Goal: Information Seeking & Learning: Compare options

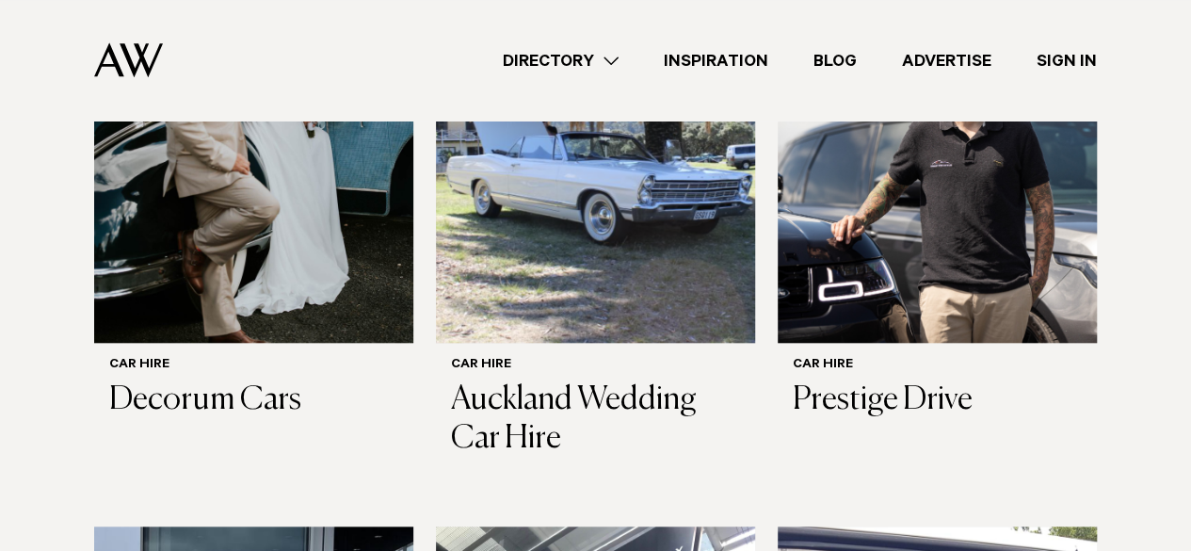
scroll to position [778, 0]
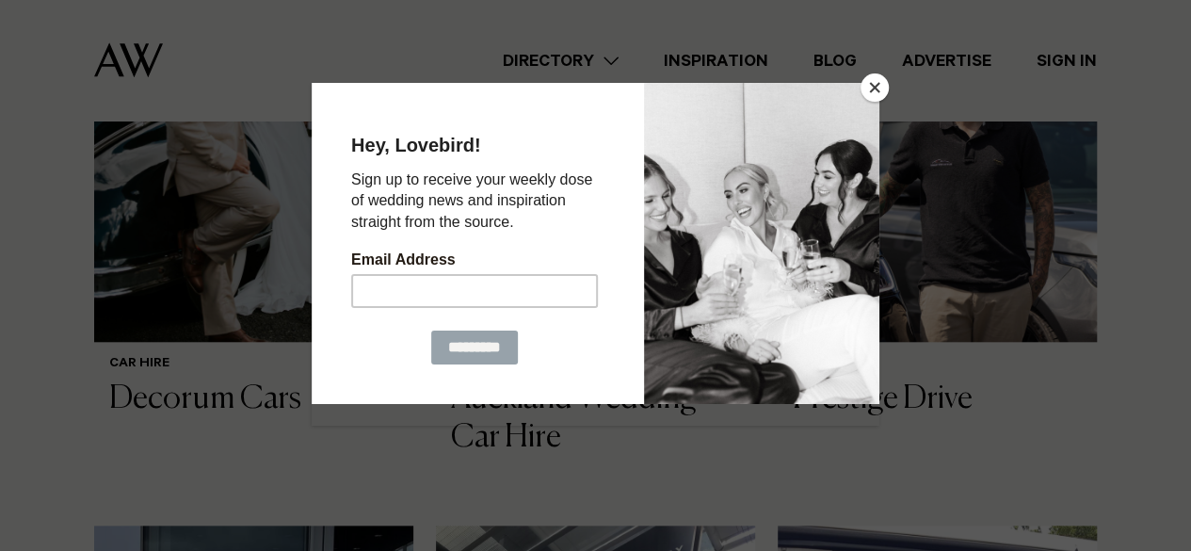
click at [878, 88] on button "Close" at bounding box center [875, 87] width 28 height 28
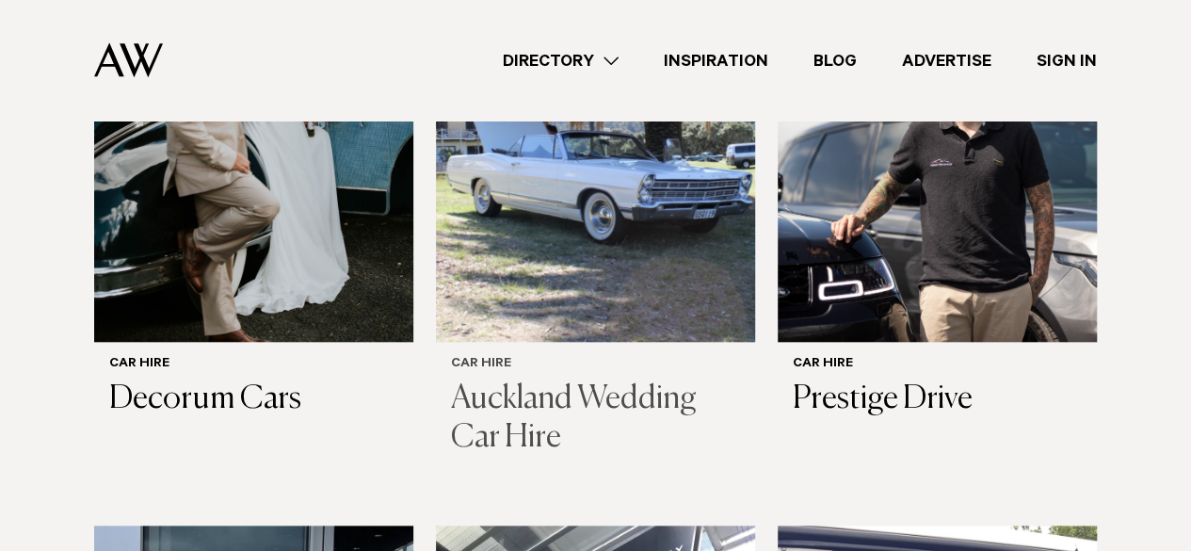
click at [570, 263] on img at bounding box center [595, 128] width 319 height 428
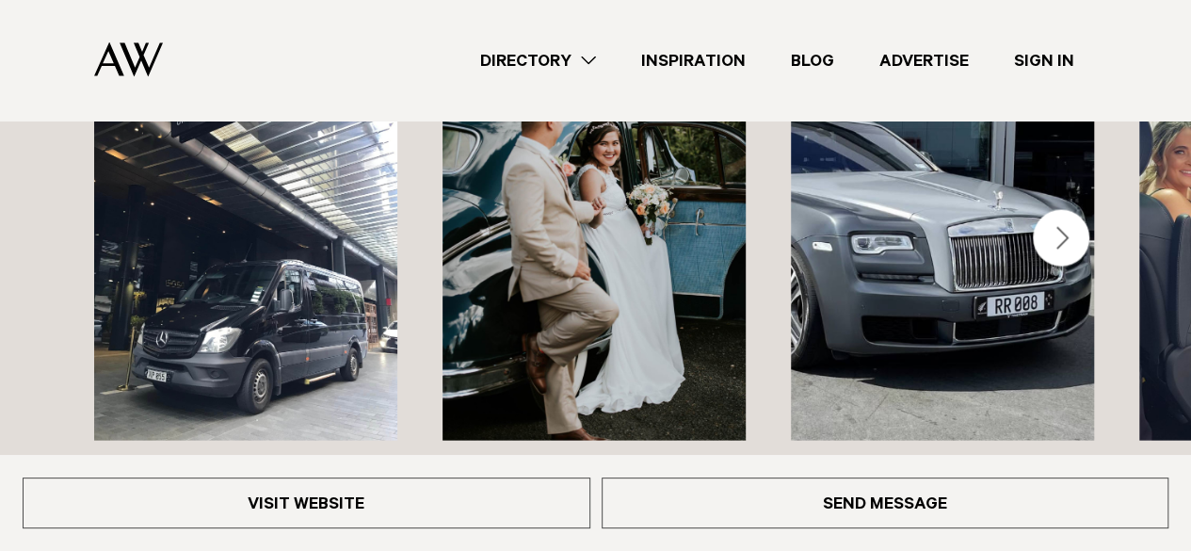
scroll to position [1907, 0]
click at [1041, 212] on div "Next slide" at bounding box center [1061, 239] width 56 height 56
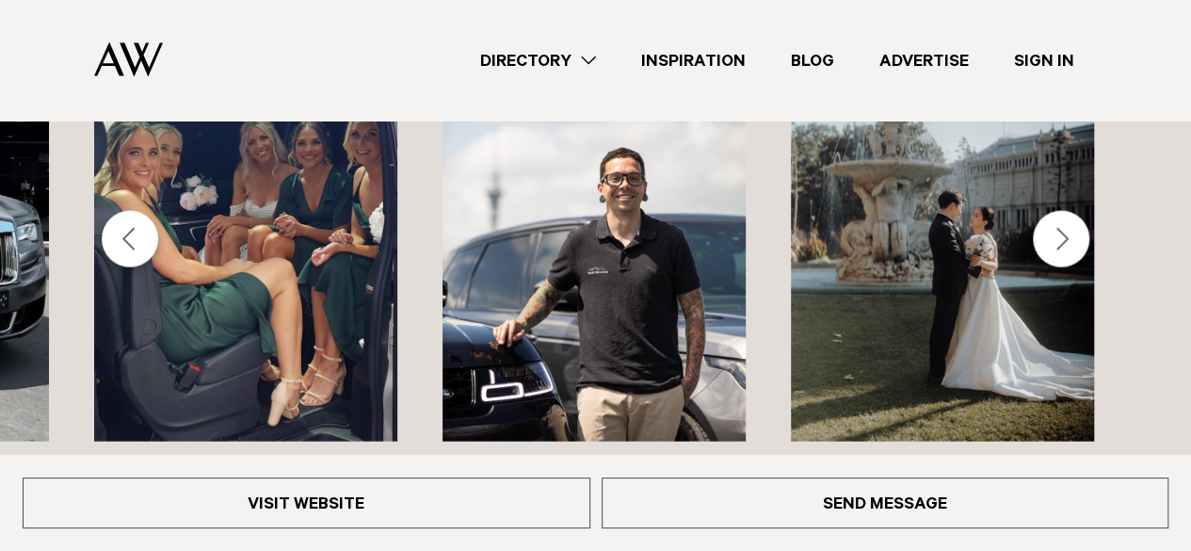
click at [643, 254] on img "5 / 6" at bounding box center [594, 238] width 303 height 407
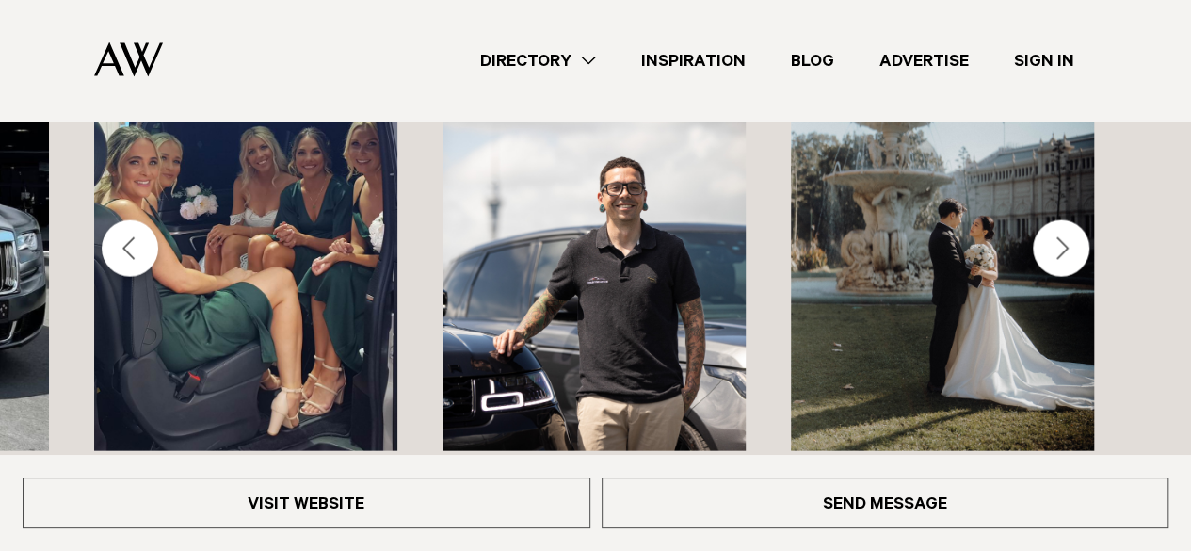
click at [291, 253] on img "4 / 6" at bounding box center [245, 247] width 303 height 407
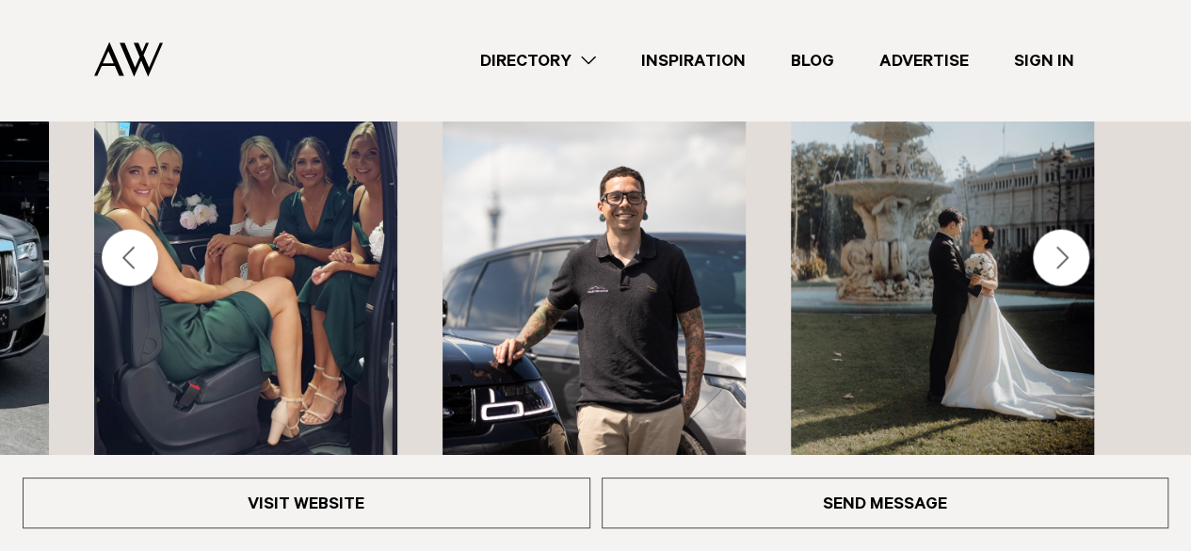
click at [1069, 230] on div "Next slide" at bounding box center [1061, 258] width 56 height 56
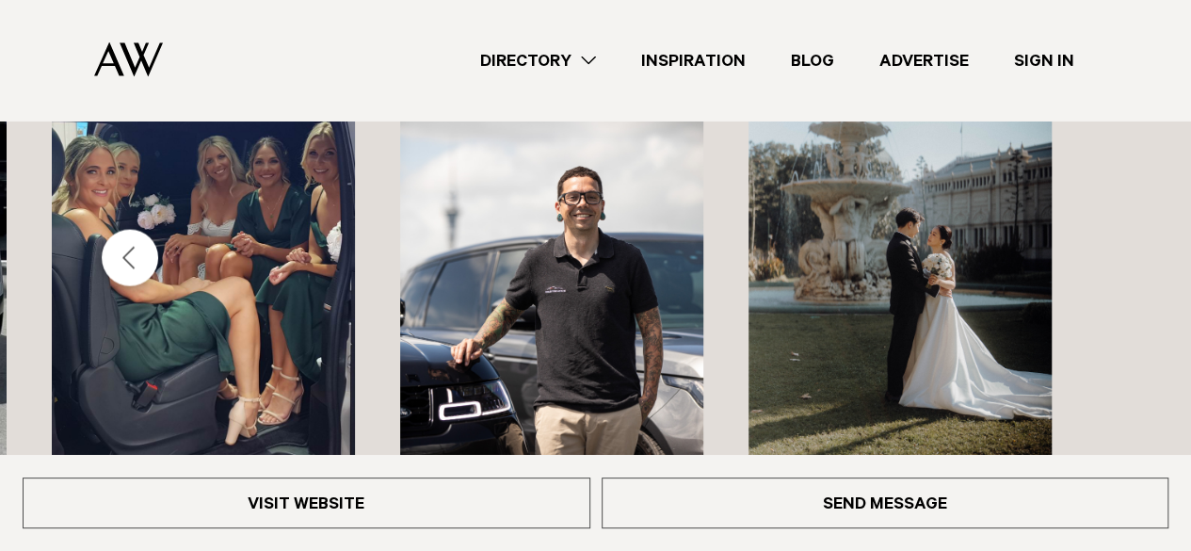
click at [137, 235] on div "Previous slide" at bounding box center [130, 258] width 56 height 56
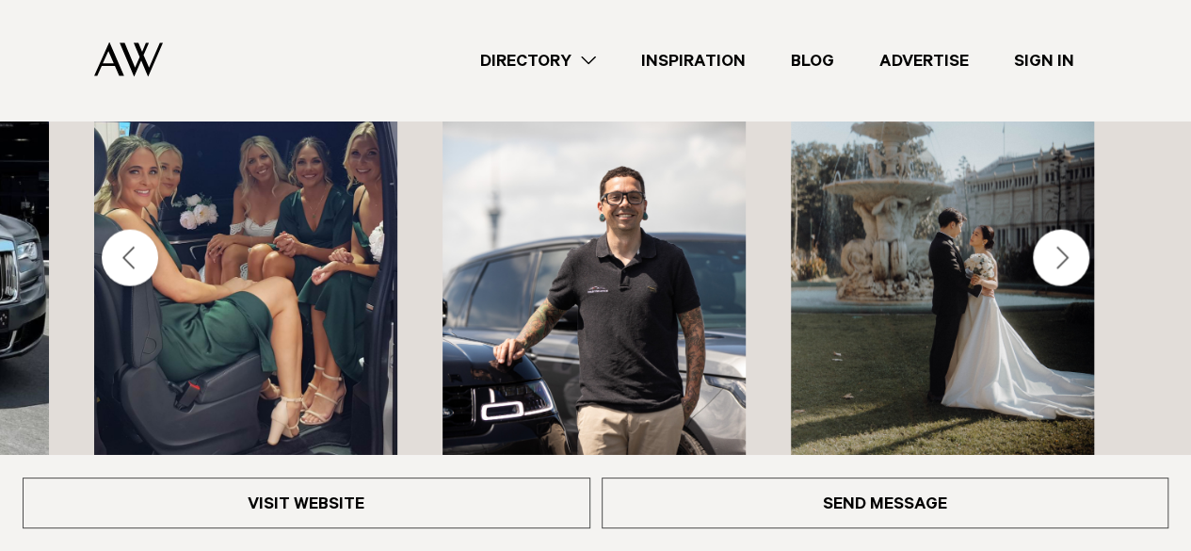
click at [137, 235] on div "Previous slide" at bounding box center [130, 258] width 56 height 56
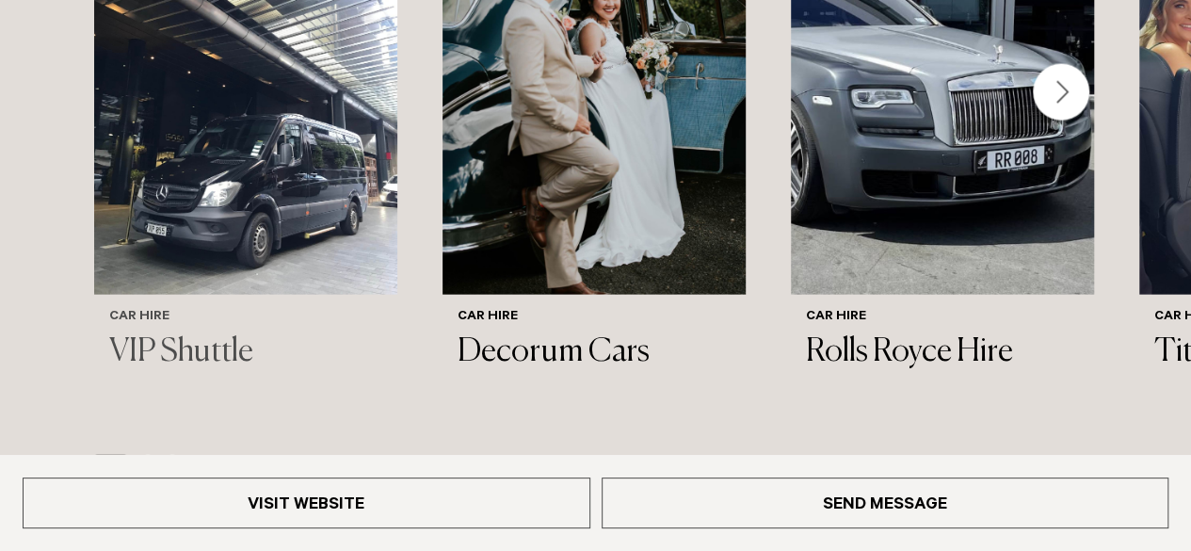
scroll to position [2061, 0]
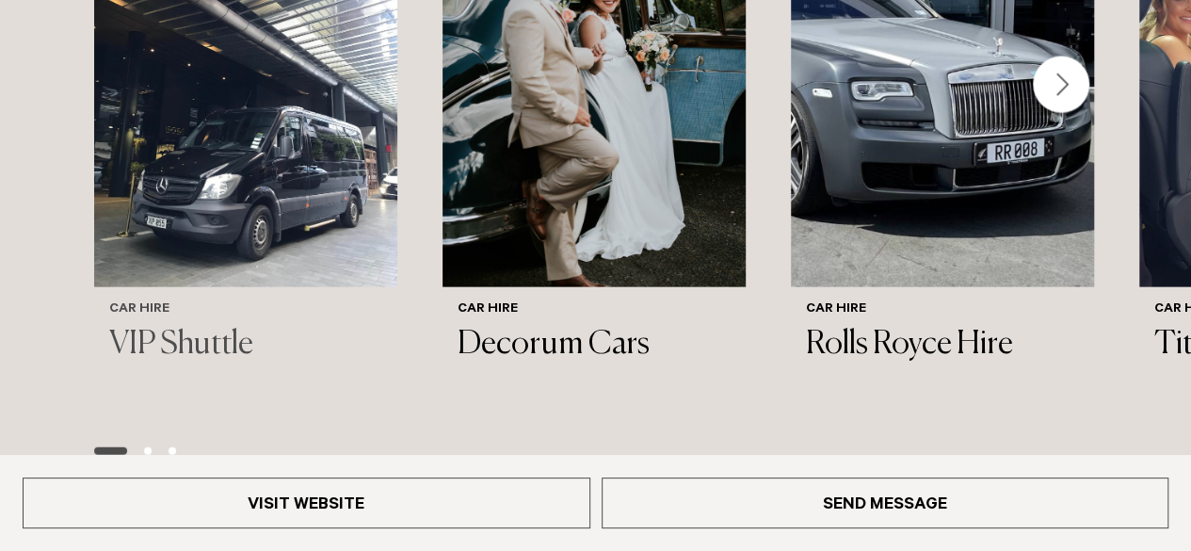
click at [264, 188] on img "1 / 6" at bounding box center [245, 83] width 303 height 407
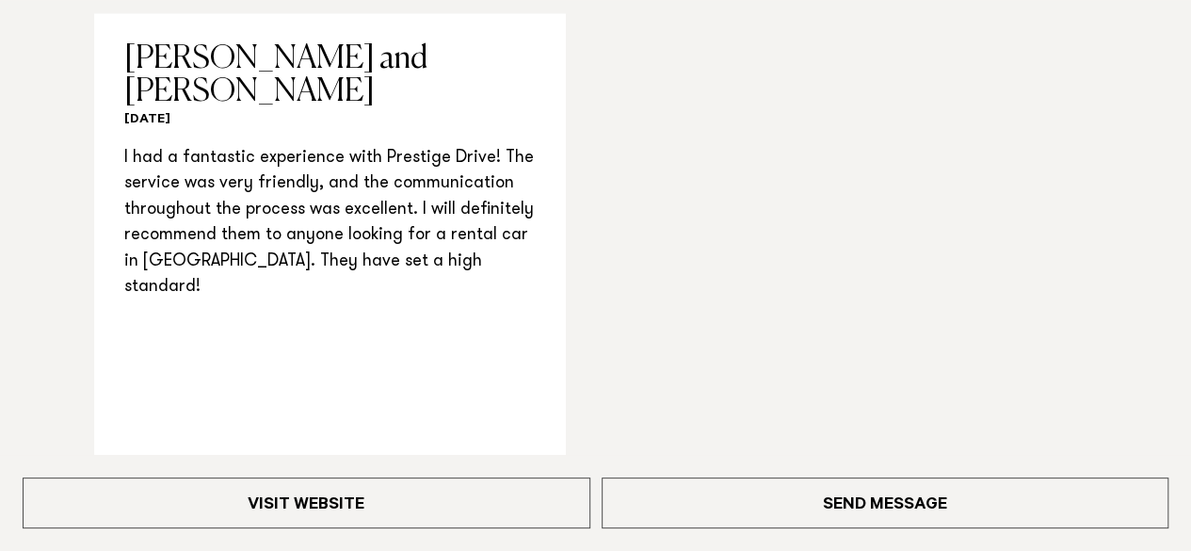
scroll to position [1845, 0]
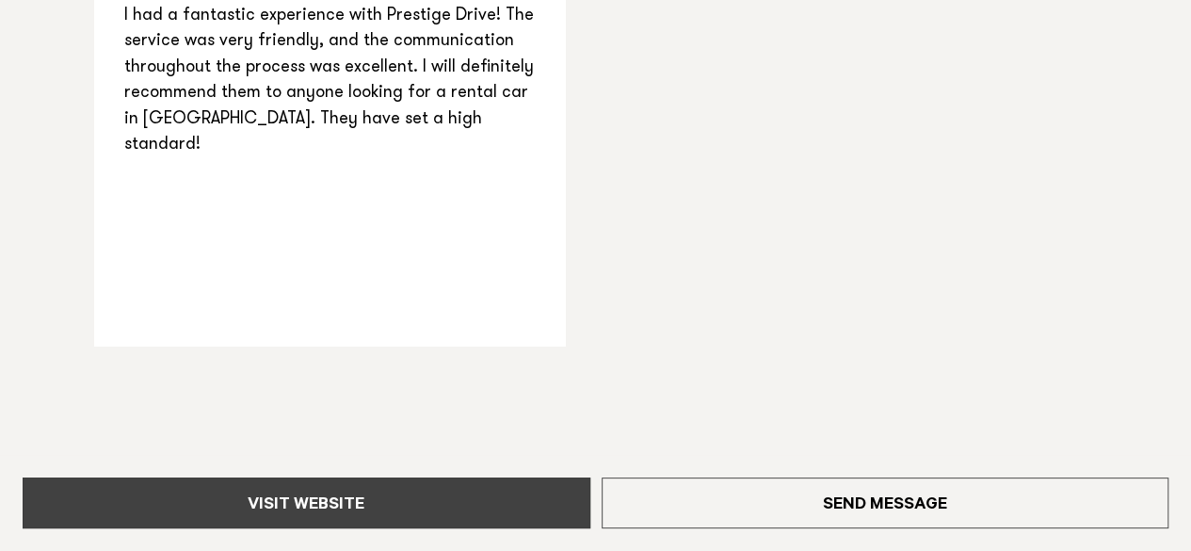
click at [399, 513] on link "Visit Website" at bounding box center [307, 502] width 568 height 51
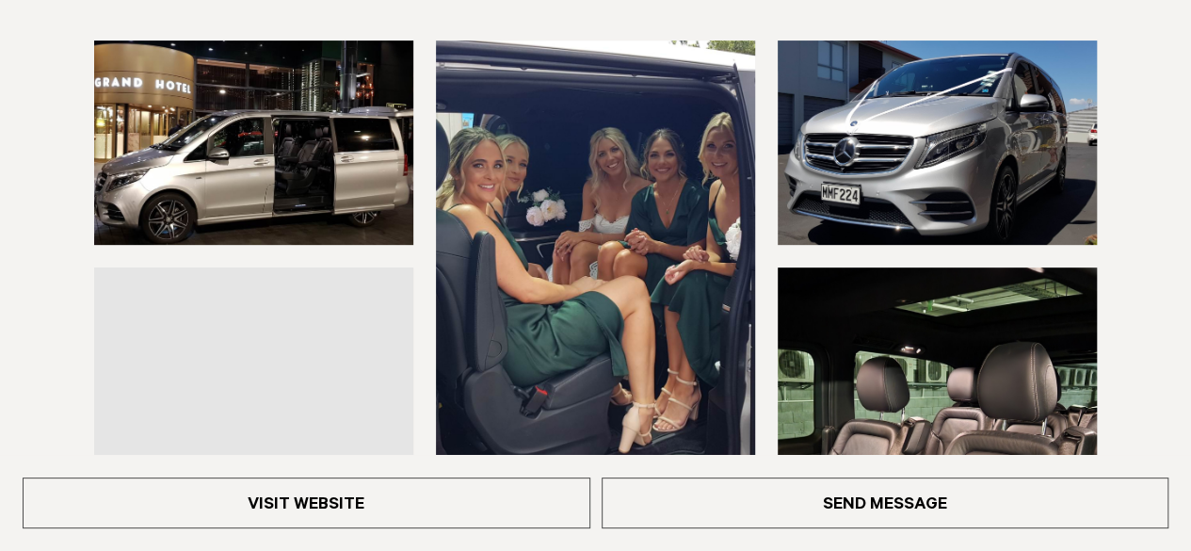
scroll to position [299, 0]
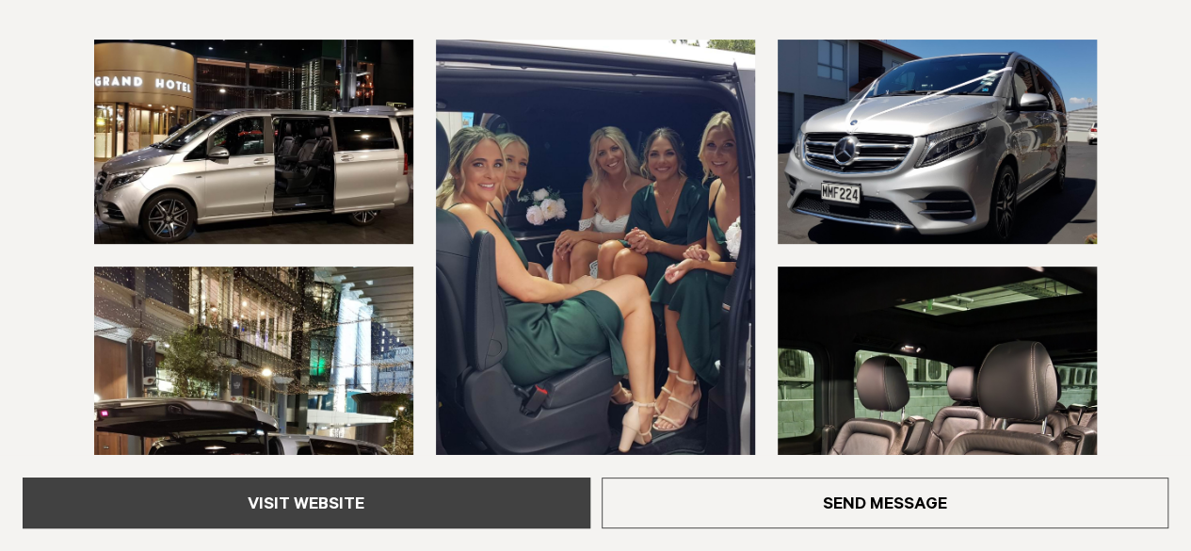
click at [413, 500] on link "Visit Website" at bounding box center [307, 502] width 568 height 51
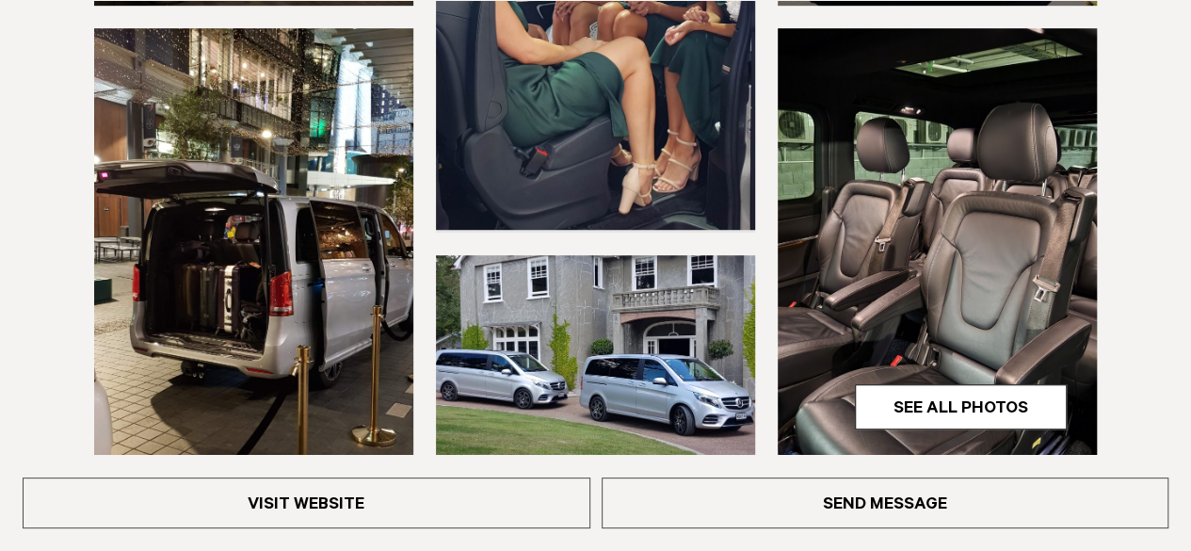
scroll to position [540, 0]
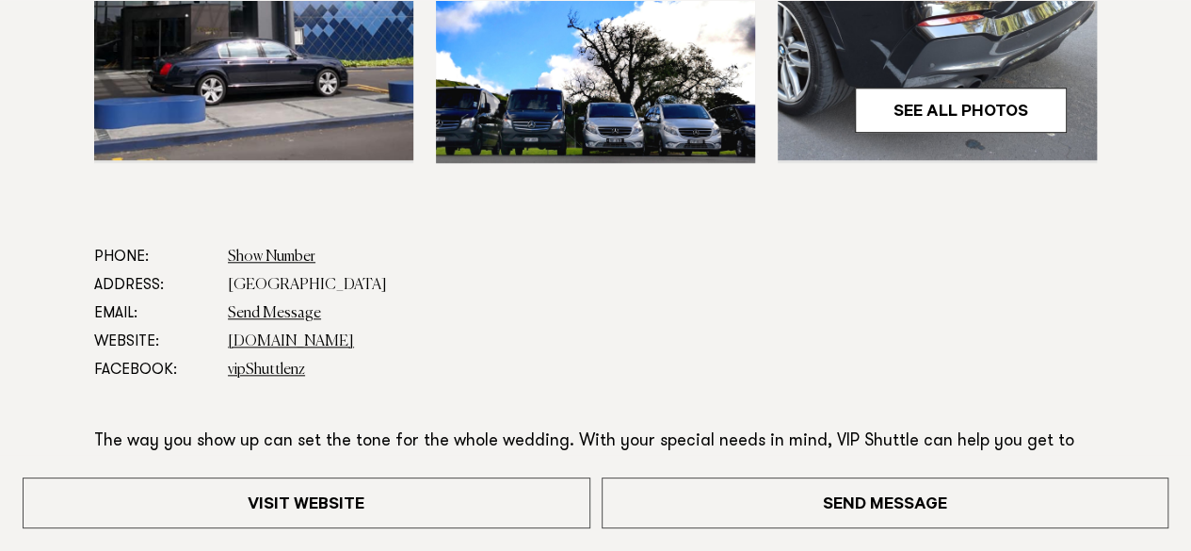
scroll to position [835, 0]
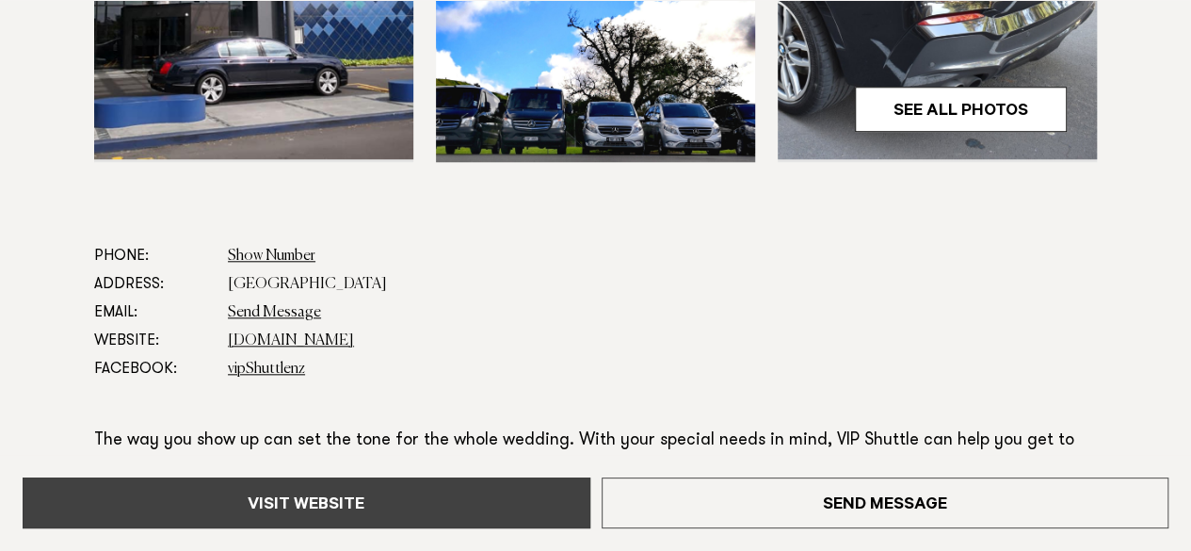
click at [463, 491] on link "Visit Website" at bounding box center [307, 502] width 568 height 51
